Goal: Task Accomplishment & Management: Manage account settings

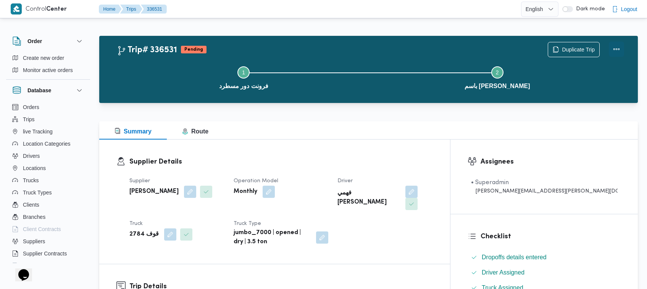
click at [623, 46] on button "Actions" at bounding box center [616, 49] width 15 height 15
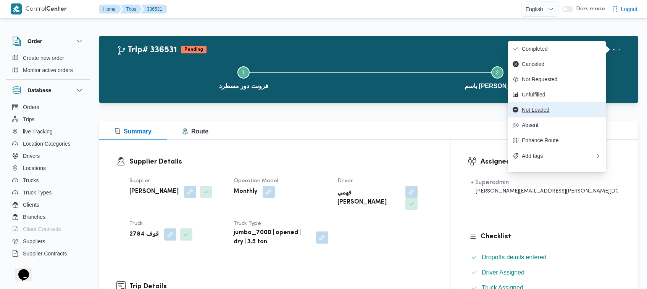
click at [539, 118] on button "Not Loaded" at bounding box center [557, 109] width 98 height 15
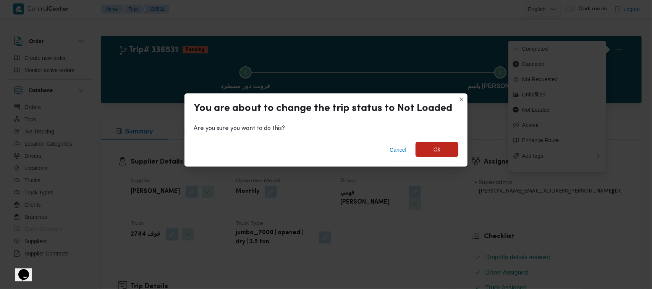
click at [447, 150] on span "Ok" at bounding box center [436, 149] width 43 height 15
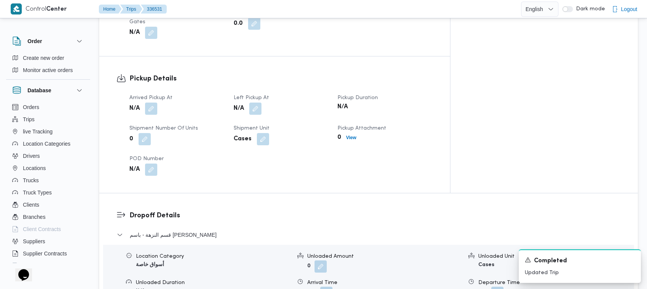
scroll to position [416, 0]
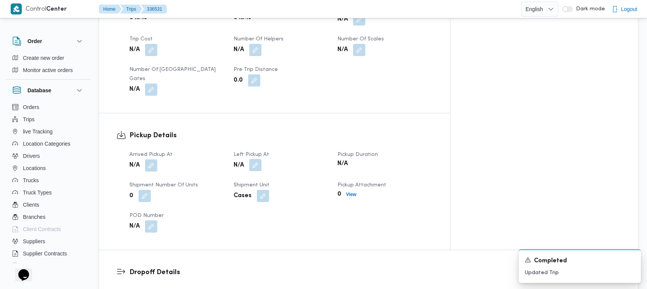
click at [261, 159] on button "button" at bounding box center [255, 165] width 12 height 12
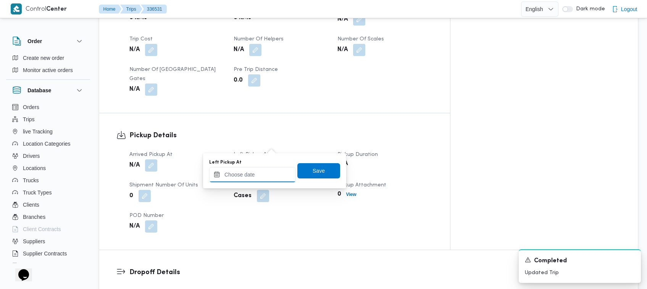
click at [256, 180] on input "Left Pickup At" at bounding box center [252, 174] width 87 height 15
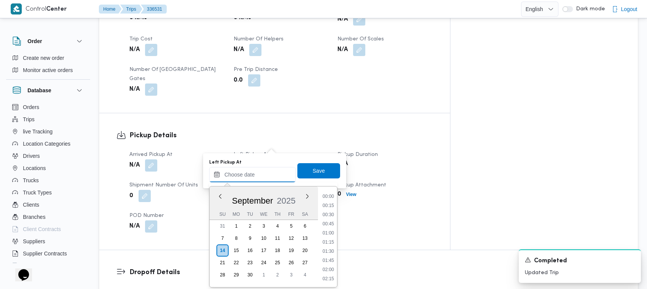
scroll to position [457, 0]
click at [333, 243] on li "13:45" at bounding box center [329, 243] width 18 height 8
type input "[DATE] 13:45"
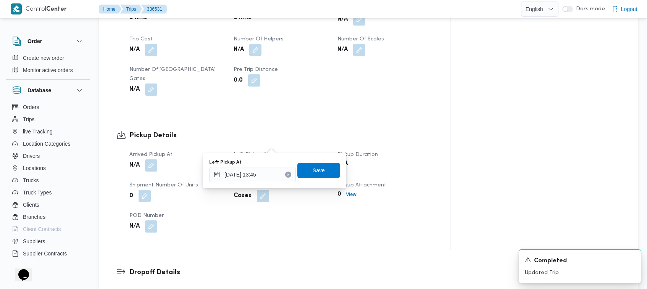
click at [317, 168] on span "Save" at bounding box center [319, 170] width 12 height 9
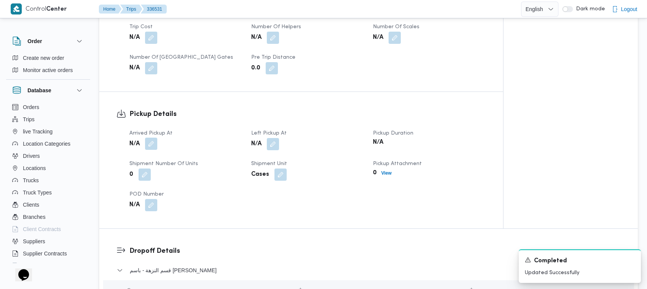
click at [147, 144] on button "button" at bounding box center [151, 144] width 12 height 12
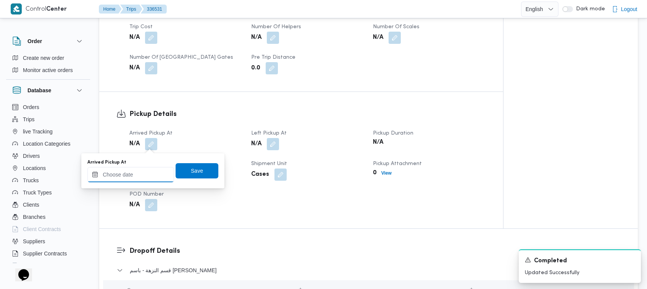
click at [149, 173] on input "Arrived Pickup At" at bounding box center [130, 174] width 87 height 15
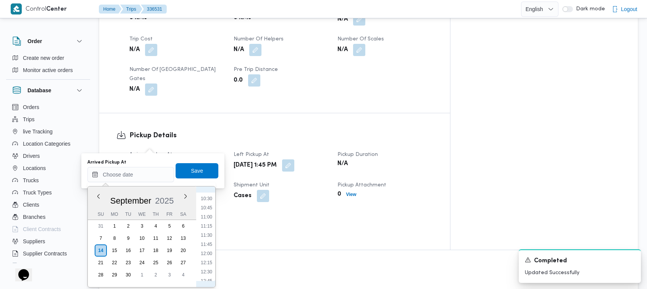
scroll to position [308, 0]
click at [201, 211] on li "08:45" at bounding box center [207, 210] width 18 height 8
type input "[DATE] 08:45"
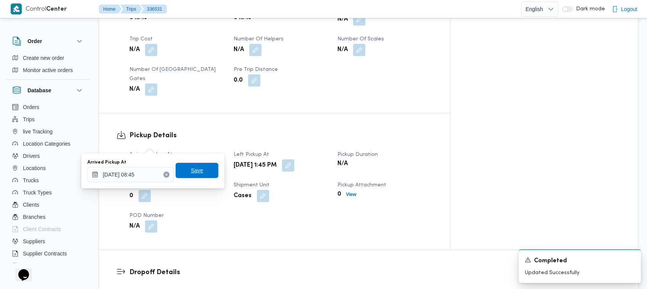
click at [191, 166] on span "Save" at bounding box center [197, 170] width 12 height 9
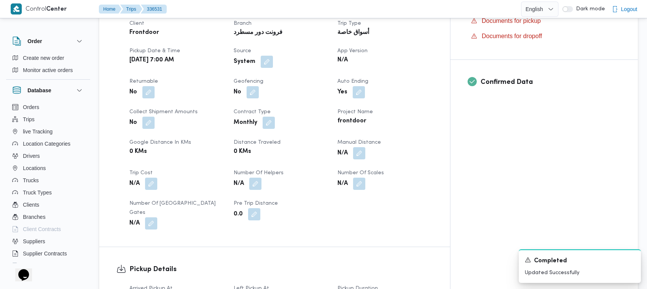
scroll to position [257, 0]
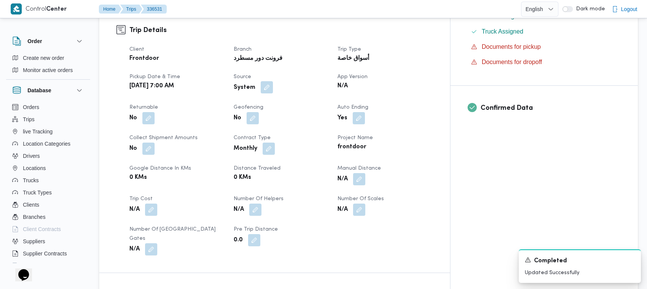
click at [273, 81] on button "button" at bounding box center [267, 87] width 12 height 12
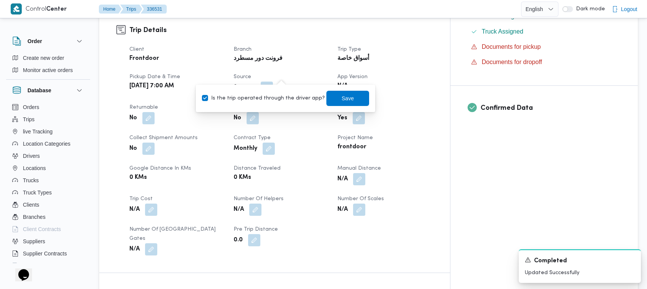
click at [266, 88] on div "You are in a dialog. To close this dialog, hit escape. Is the trip operated thr…" at bounding box center [285, 98] width 179 height 27
click at [268, 99] on label "Is the trip operated through the driver app?" at bounding box center [263, 98] width 123 height 9
checkbox input "false"
click at [352, 96] on span "Save" at bounding box center [347, 97] width 43 height 15
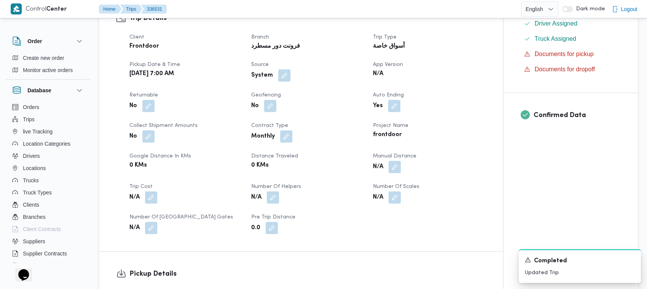
scroll to position [0, 0]
